Goal: Task Accomplishment & Management: Complete application form

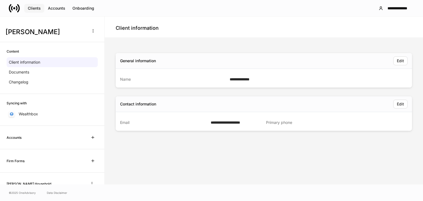
drag, startPoint x: 0, startPoint y: 0, endPoint x: 36, endPoint y: 9, distance: 37.5
click at [36, 9] on div "Clients" at bounding box center [34, 8] width 13 height 4
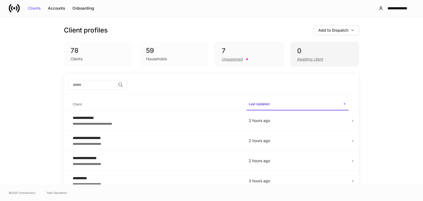
click at [343, 51] on div "0" at bounding box center [324, 51] width 55 height 9
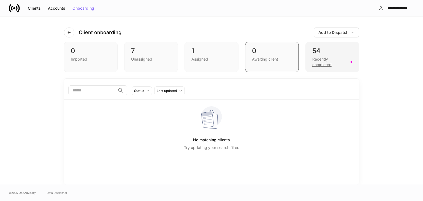
click at [340, 52] on div "54" at bounding box center [332, 51] width 40 height 9
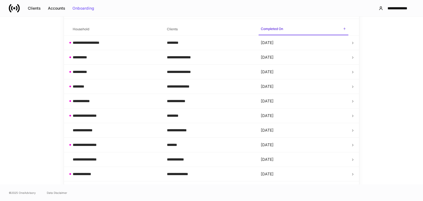
scroll to position [89, 0]
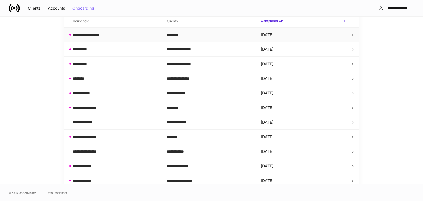
click at [121, 37] on div "**********" at bounding box center [115, 35] width 85 height 6
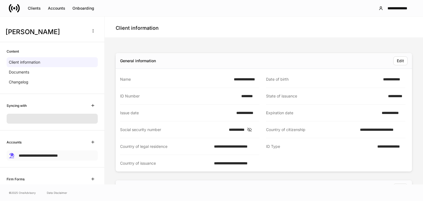
click at [39, 156] on span "**********" at bounding box center [38, 156] width 39 height 4
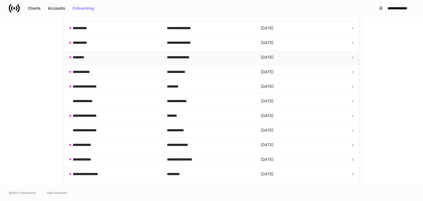
scroll to position [110, 0]
click at [118, 127] on div "**********" at bounding box center [115, 130] width 85 height 6
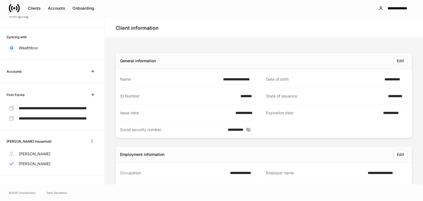
scroll to position [76, 0]
click at [23, 164] on p "[PERSON_NAME]" at bounding box center [35, 164] width 32 height 6
click at [34, 151] on p "[PERSON_NAME]" at bounding box center [35, 154] width 32 height 6
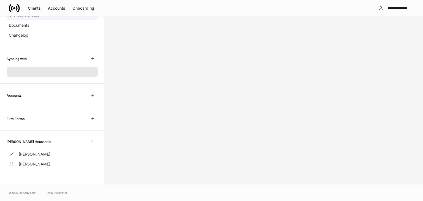
scroll to position [76, 0]
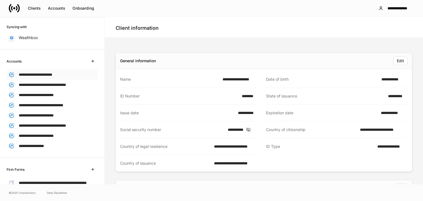
click at [37, 78] on div "**********" at bounding box center [52, 74] width 91 height 10
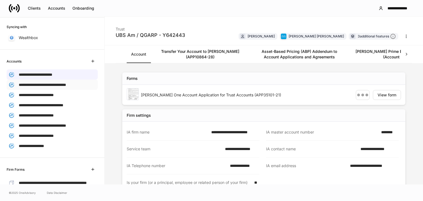
click at [28, 85] on span "**********" at bounding box center [42, 85] width 47 height 4
click at [28, 94] on span "**********" at bounding box center [36, 95] width 35 height 4
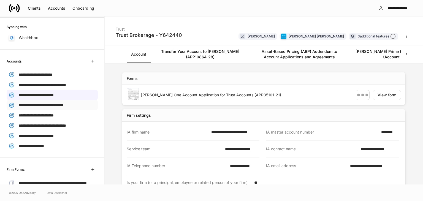
click at [28, 107] on div "**********" at bounding box center [52, 105] width 91 height 10
click at [27, 114] on span "**********" at bounding box center [36, 116] width 35 height 4
click at [27, 125] on span "**********" at bounding box center [42, 126] width 47 height 4
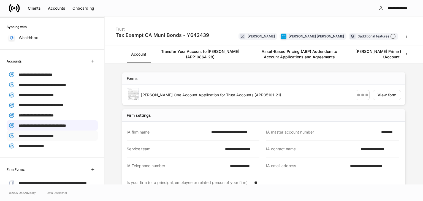
click at [27, 135] on span "**********" at bounding box center [36, 136] width 35 height 4
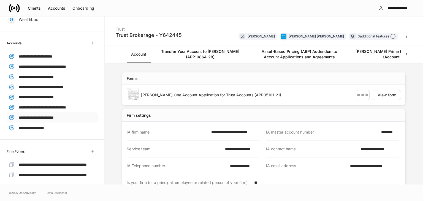
scroll to position [104, 0]
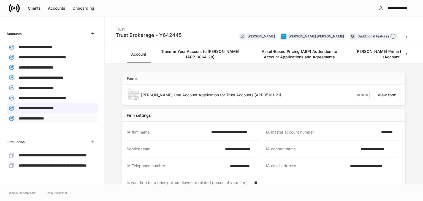
click at [24, 118] on p "**********" at bounding box center [31, 118] width 25 height 6
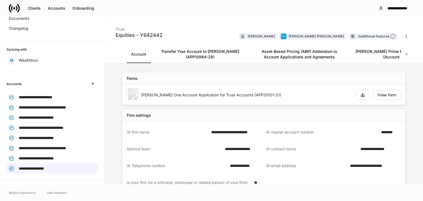
scroll to position [49, 0]
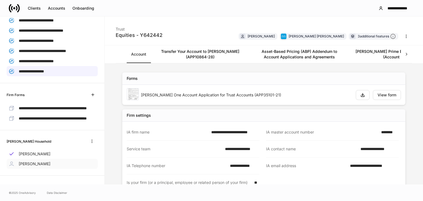
click at [39, 164] on p "[PERSON_NAME]" at bounding box center [35, 164] width 32 height 6
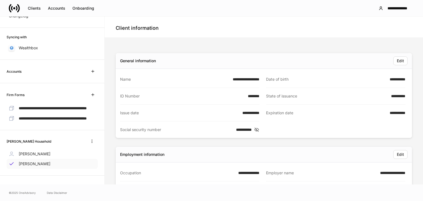
scroll to position [76, 0]
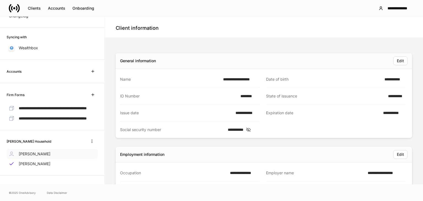
click at [37, 152] on p "[PERSON_NAME]" at bounding box center [35, 154] width 32 height 6
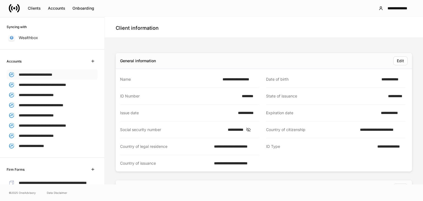
click at [47, 73] on span "**********" at bounding box center [36, 75] width 34 height 4
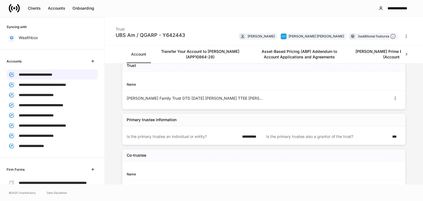
scroll to position [220, 0]
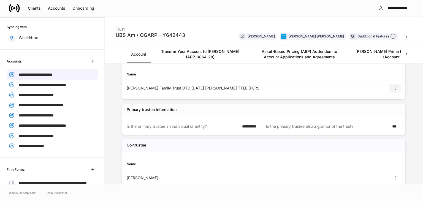
click at [393, 86] on icon "button" at bounding box center [395, 88] width 4 height 4
click at [388, 102] on li "View" at bounding box center [388, 100] width 18 height 9
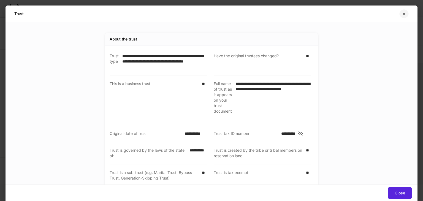
click at [404, 15] on icon "button" at bounding box center [404, 14] width 4 height 4
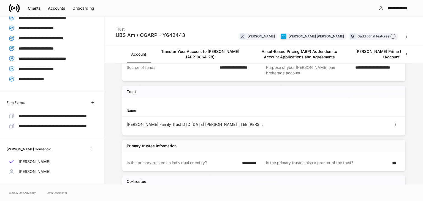
scroll to position [159, 0]
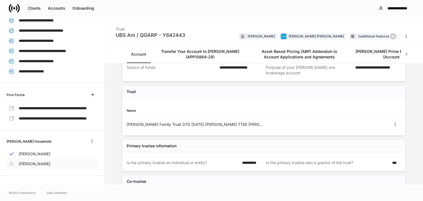
click at [28, 166] on p "[PERSON_NAME]" at bounding box center [35, 164] width 32 height 6
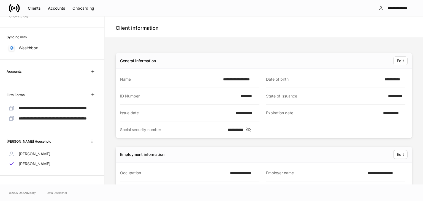
click at [36, 1] on div "**********" at bounding box center [211, 8] width 423 height 16
click at [35, 6] on div "Clients" at bounding box center [34, 8] width 13 height 4
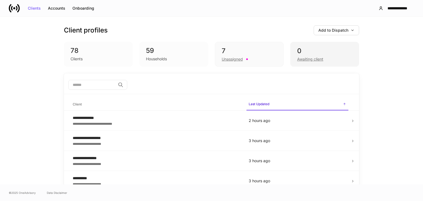
click at [322, 52] on div "0" at bounding box center [324, 51] width 55 height 9
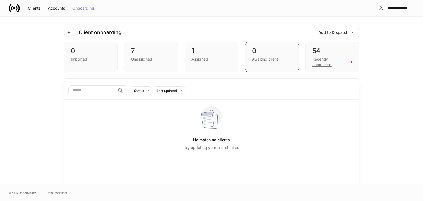
click at [322, 52] on div "54" at bounding box center [332, 51] width 40 height 9
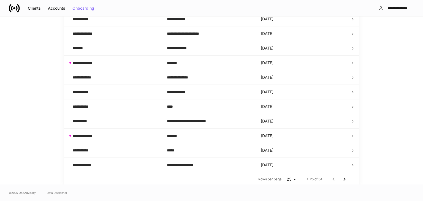
scroll to position [309, 0]
click at [343, 178] on icon "Go to next page" at bounding box center [344, 179] width 7 height 7
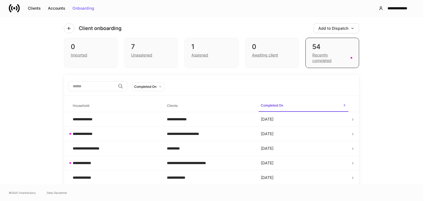
scroll to position [0, 0]
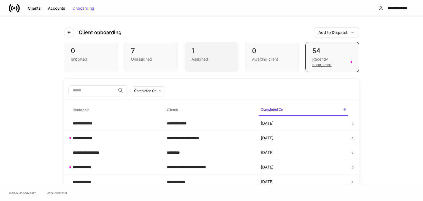
click at [215, 47] on div "1" at bounding box center [211, 51] width 40 height 9
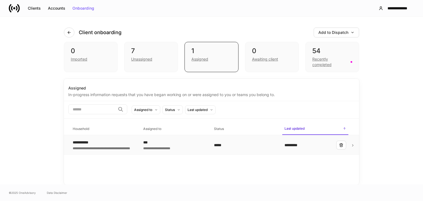
click at [180, 145] on div "**********" at bounding box center [174, 148] width 62 height 6
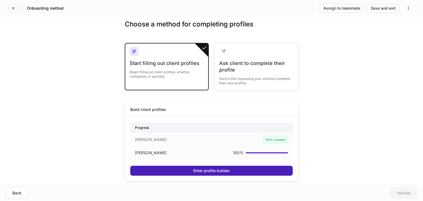
click at [191, 173] on button "Enter profile builder" at bounding box center [211, 171] width 163 height 10
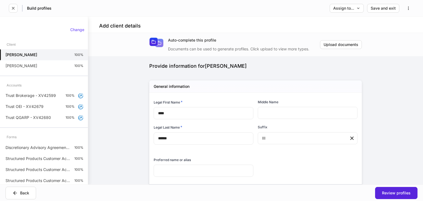
type input "**********"
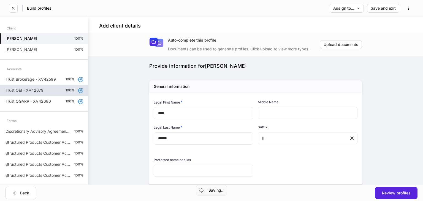
scroll to position [23, 0]
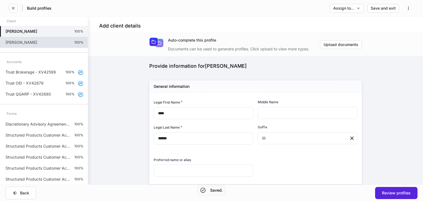
click at [23, 45] on p "[PERSON_NAME]" at bounding box center [22, 43] width 32 height 6
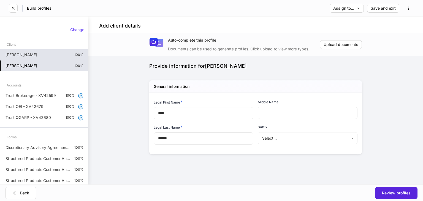
click at [26, 54] on p "[PERSON_NAME]" at bounding box center [22, 55] width 32 height 6
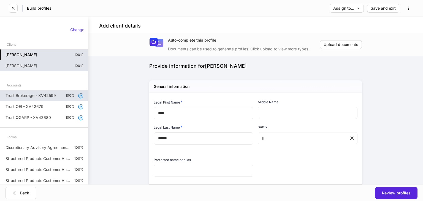
click at [25, 95] on p "Trust Brokerage - XV42599" at bounding box center [31, 96] width 50 height 6
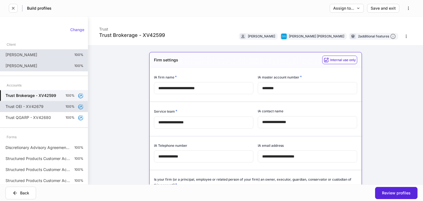
click at [23, 107] on p "Trust OEI - XV42679" at bounding box center [25, 107] width 38 height 6
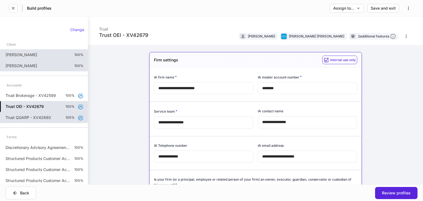
click at [23, 117] on p "Trust QGARP - XV42680" at bounding box center [28, 118] width 45 height 6
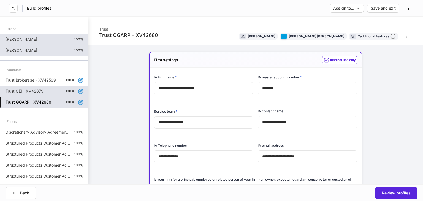
scroll to position [23, 0]
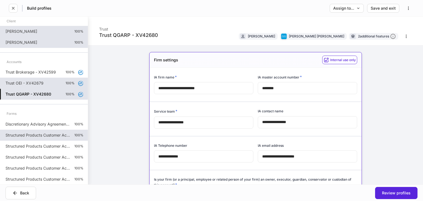
click at [20, 133] on p "Structured Products Customer Acknowledgements Disclosure" at bounding box center [38, 136] width 64 height 6
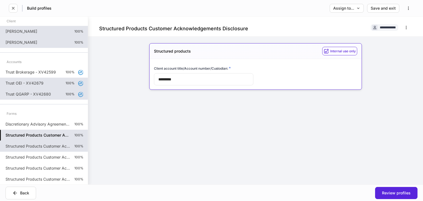
click at [21, 145] on p "Structured Products Customer Acknowledgements Disclosure" at bounding box center [38, 147] width 64 height 6
click at [21, 137] on p "Structured Products Customer Acknowledgements Disclosure" at bounding box center [38, 136] width 64 height 6
click at [20, 145] on p "Structured Products Customer Acknowledgements Disclosure" at bounding box center [38, 147] width 64 height 6
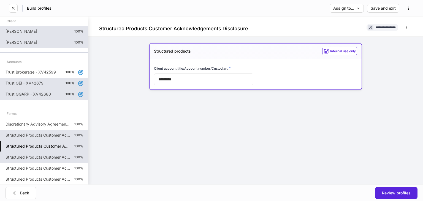
click at [15, 157] on p "Structured Products Customer Acknowledgements Disclosure" at bounding box center [38, 158] width 64 height 6
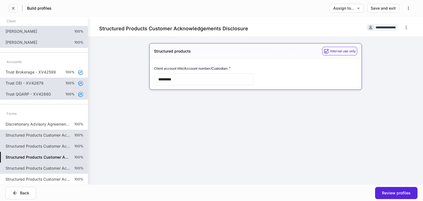
click at [14, 163] on div "Structured Products Customer Acknowledgements Disclosure 100%" at bounding box center [44, 168] width 88 height 11
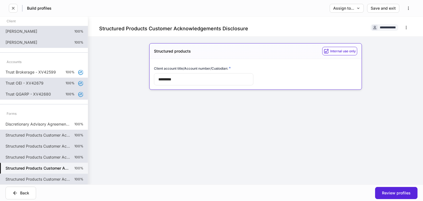
click at [8, 174] on div "Structured Products Customer Acknowledgements Disclosure 100%" at bounding box center [44, 179] width 88 height 11
click at [16, 172] on div "Structured Products Customer Acknowledgements Disclosure 100%" at bounding box center [44, 168] width 88 height 11
click at [23, 159] on p "Structured Products Customer Acknowledgements Disclosure" at bounding box center [38, 158] width 64 height 6
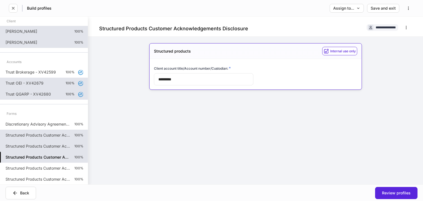
click at [24, 147] on p "Structured Products Customer Acknowledgements Disclosure" at bounding box center [38, 147] width 64 height 6
click at [21, 133] on p "Structured Products Customer Acknowledgements Disclosure" at bounding box center [38, 136] width 64 height 6
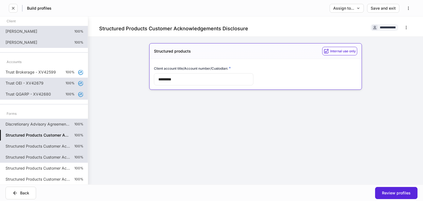
click at [26, 119] on div "Discretionary Advisory Agreement: Client Wrap Fee 100%" at bounding box center [44, 124] width 88 height 11
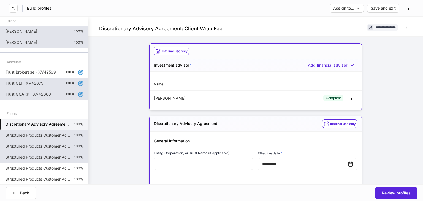
scroll to position [28, 0]
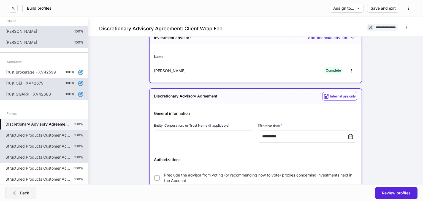
click at [20, 193] on div "Back" at bounding box center [20, 193] width 17 height 6
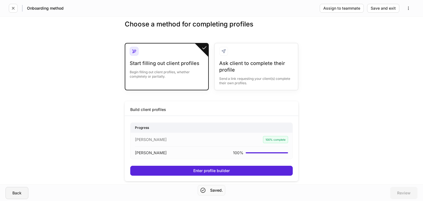
click at [10, 193] on button "Back" at bounding box center [17, 193] width 23 height 12
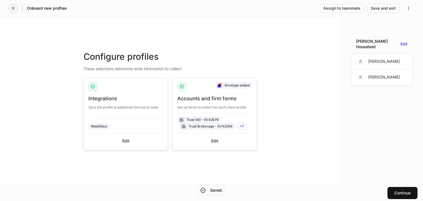
click at [10, 12] on button "button" at bounding box center [13, 8] width 9 height 9
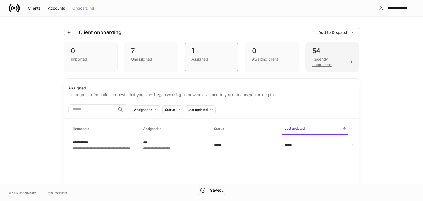
click at [332, 48] on div "54" at bounding box center [332, 51] width 40 height 9
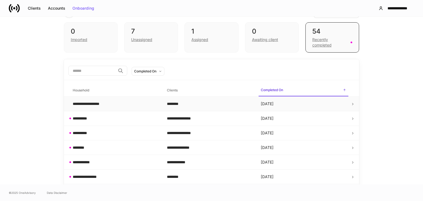
scroll to position [28, 0]
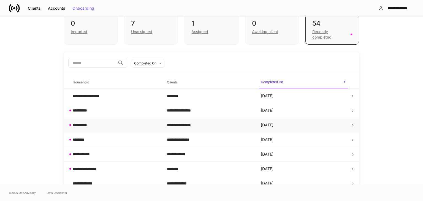
click at [99, 129] on td "**********" at bounding box center [115, 125] width 94 height 15
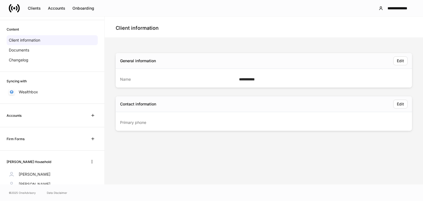
scroll to position [52, 0]
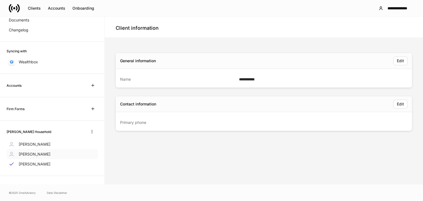
click at [31, 155] on p "[PERSON_NAME]" at bounding box center [35, 155] width 32 height 6
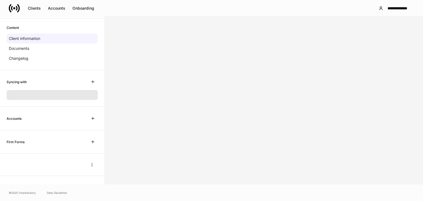
scroll to position [52, 0]
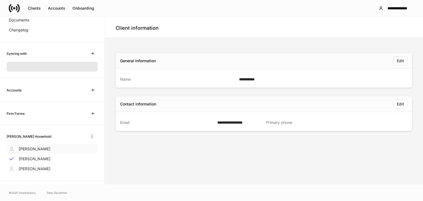
click at [22, 149] on p "[PERSON_NAME]" at bounding box center [35, 149] width 32 height 6
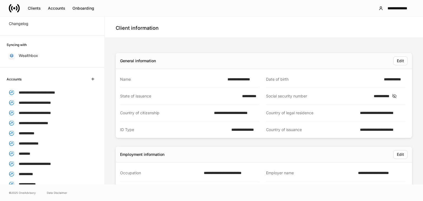
scroll to position [52, 0]
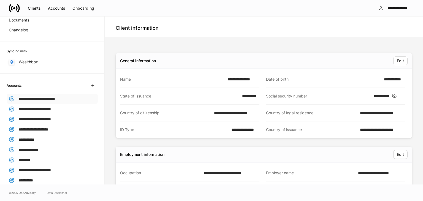
click at [51, 102] on div "**********" at bounding box center [52, 99] width 91 height 10
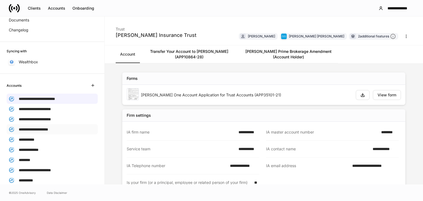
click at [43, 130] on span "**********" at bounding box center [33, 130] width 29 height 4
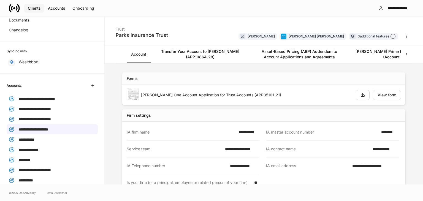
click at [38, 9] on div "Clients" at bounding box center [34, 8] width 13 height 4
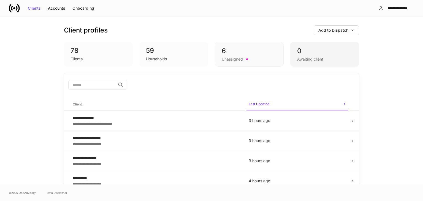
click at [324, 54] on div "0" at bounding box center [324, 51] width 55 height 9
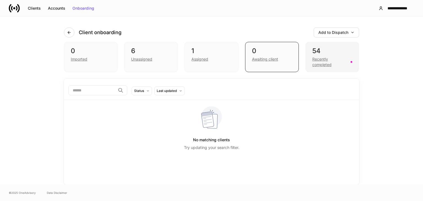
click at [326, 63] on div "Recently completed" at bounding box center [329, 61] width 35 height 11
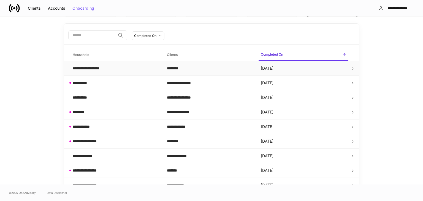
scroll to position [110, 0]
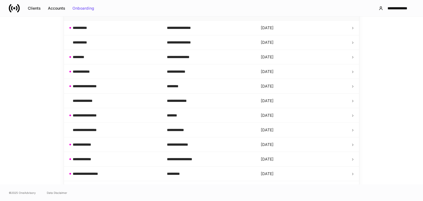
click at [127, 126] on td "**********" at bounding box center [115, 130] width 94 height 15
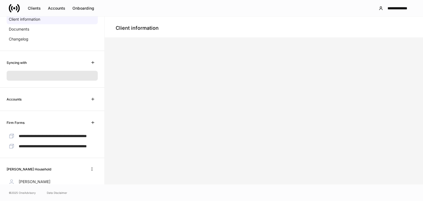
scroll to position [81, 0]
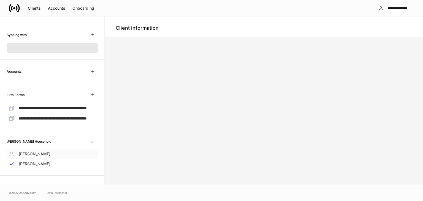
click at [35, 153] on p "[PERSON_NAME]" at bounding box center [35, 154] width 32 height 6
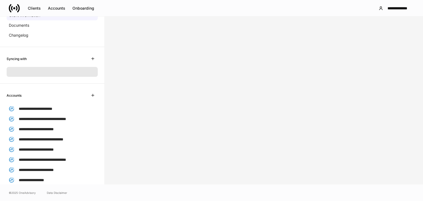
scroll to position [81, 0]
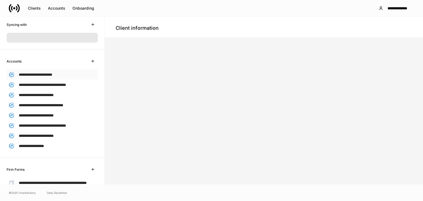
click at [46, 74] on span "**********" at bounding box center [36, 75] width 34 height 4
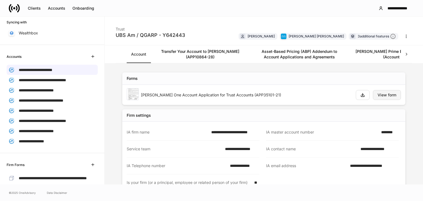
click at [382, 93] on div "View form" at bounding box center [387, 95] width 19 height 4
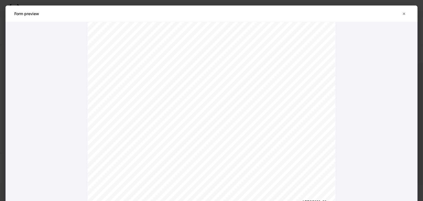
scroll to position [4986, 0]
click at [404, 14] on icon "button" at bounding box center [404, 14] width 4 height 4
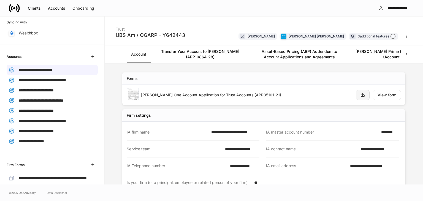
click at [361, 93] on icon "button" at bounding box center [363, 95] width 4 height 4
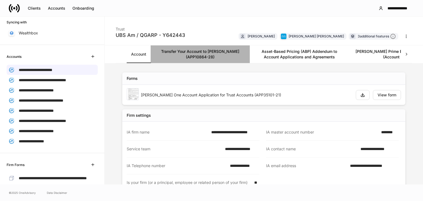
click at [193, 52] on link "Transfer Your Account to [PERSON_NAME] (APP10864-28)" at bounding box center [200, 54] width 99 height 18
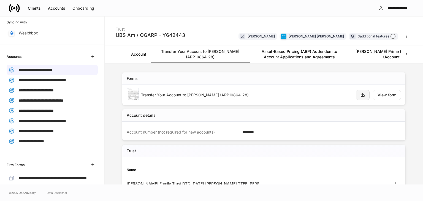
click at [361, 96] on icon "button" at bounding box center [363, 95] width 4 height 4
click at [252, 96] on div "Transfer Your Account to [PERSON_NAME] (APP10864-28)" at bounding box center [246, 95] width 210 height 6
click at [382, 52] on link "[PERSON_NAME] Prime Brokerage Amendment (Account Holder)" at bounding box center [398, 54] width 99 height 18
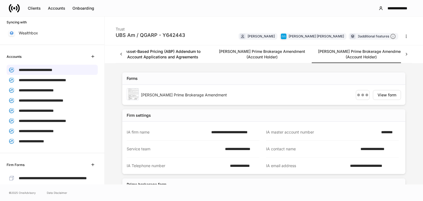
scroll to position [0, 147]
click at [356, 94] on button "button" at bounding box center [363, 95] width 14 height 10
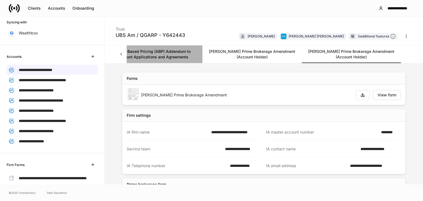
click at [167, 52] on link "Asset-Based Pricing (ABP) Addendum to Account Applications and Agreements" at bounding box center [152, 54] width 99 height 18
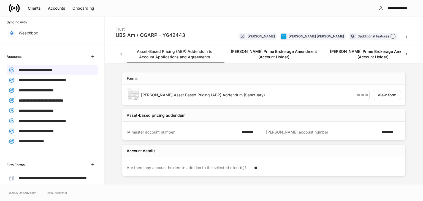
scroll to position [0, 123]
click at [123, 53] on icon at bounding box center [121, 55] width 6 height 6
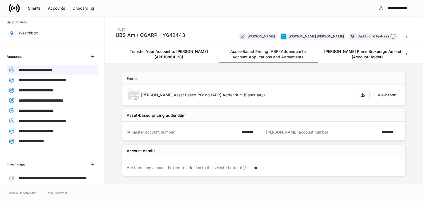
scroll to position [0, 0]
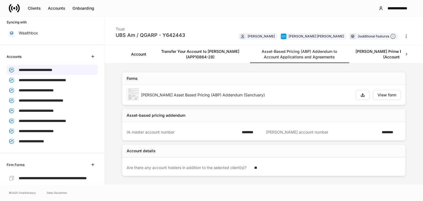
click at [409, 55] on icon at bounding box center [407, 55] width 6 height 6
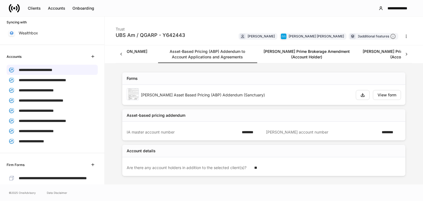
scroll to position [0, 147]
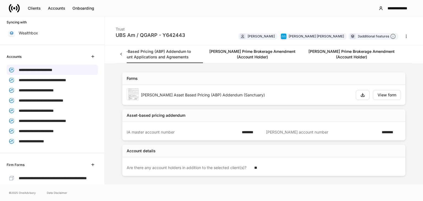
click at [123, 53] on icon at bounding box center [121, 55] width 6 height 6
